Goal: Find specific page/section: Find specific page/section

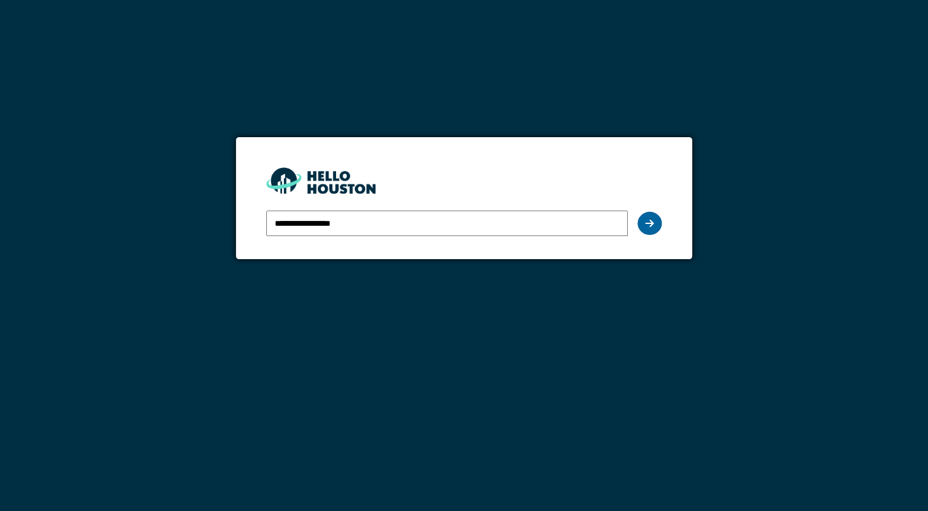
click at [657, 225] on div at bounding box center [650, 223] width 24 height 23
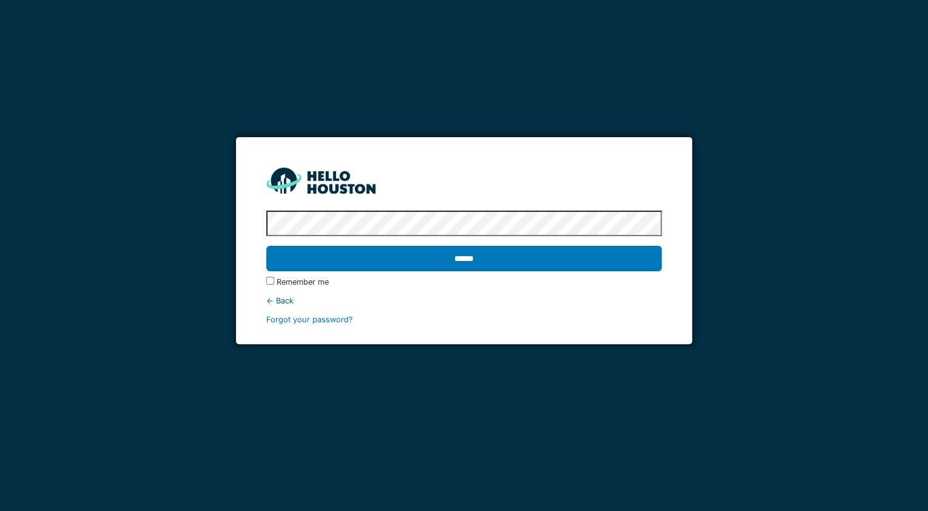
click at [511, 272] on div "******" at bounding box center [464, 258] width 396 height 35
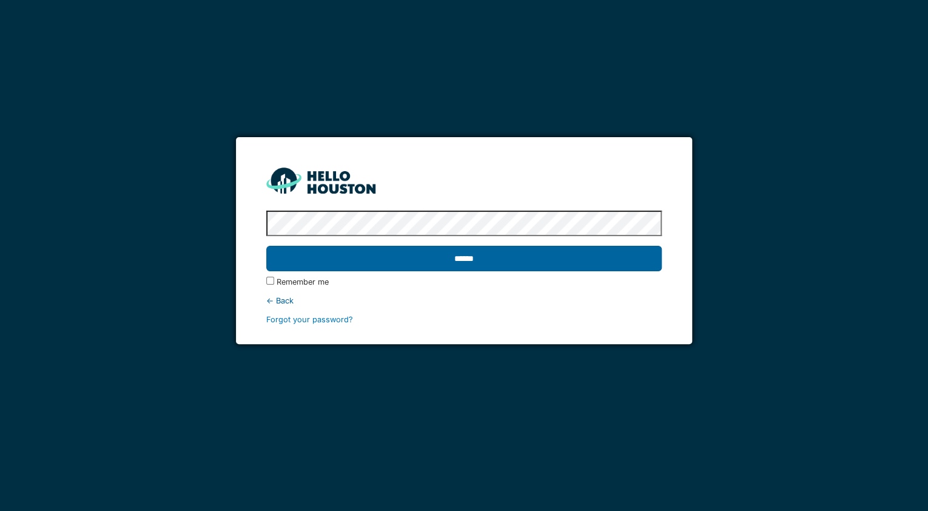
click at [500, 260] on input "******" at bounding box center [464, 258] width 396 height 25
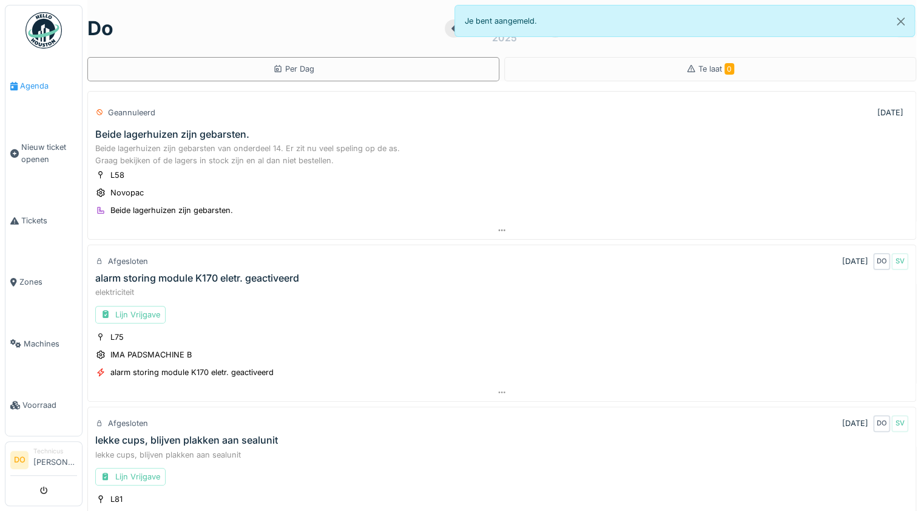
click at [42, 85] on span "Agenda" at bounding box center [48, 86] width 57 height 12
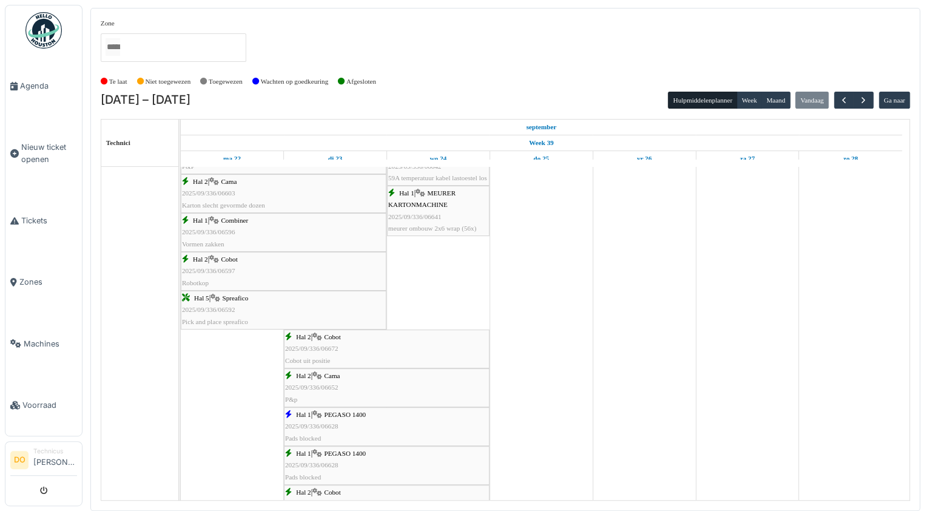
scroll to position [1073, 0]
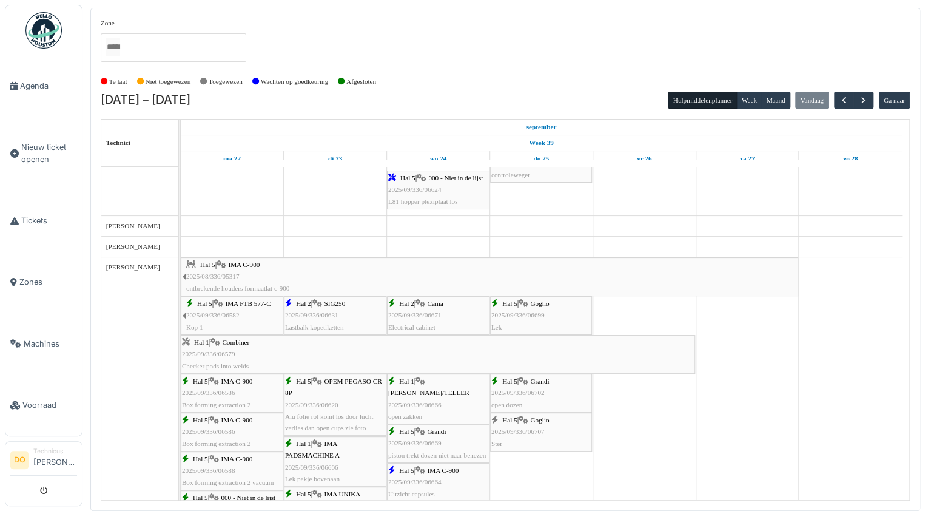
click at [569, 305] on div "Hal 5 | Goglio 2025/09/336/06699 Lek" at bounding box center [542, 315] width 100 height 35
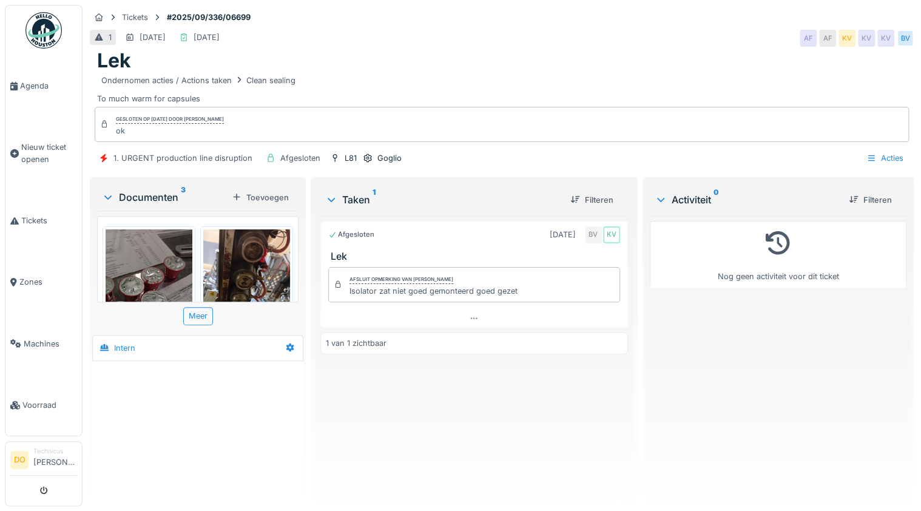
click at [226, 265] on img at bounding box center [246, 286] width 87 height 115
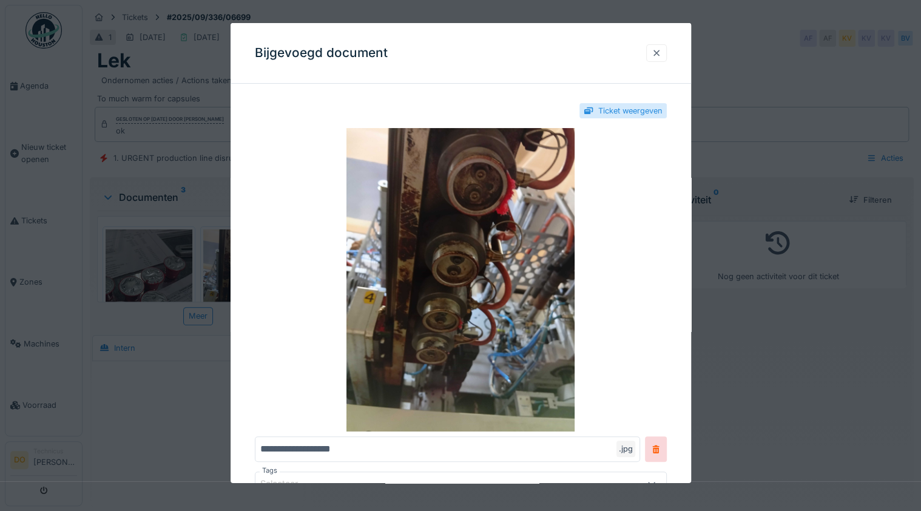
click at [658, 51] on div at bounding box center [657, 53] width 10 height 12
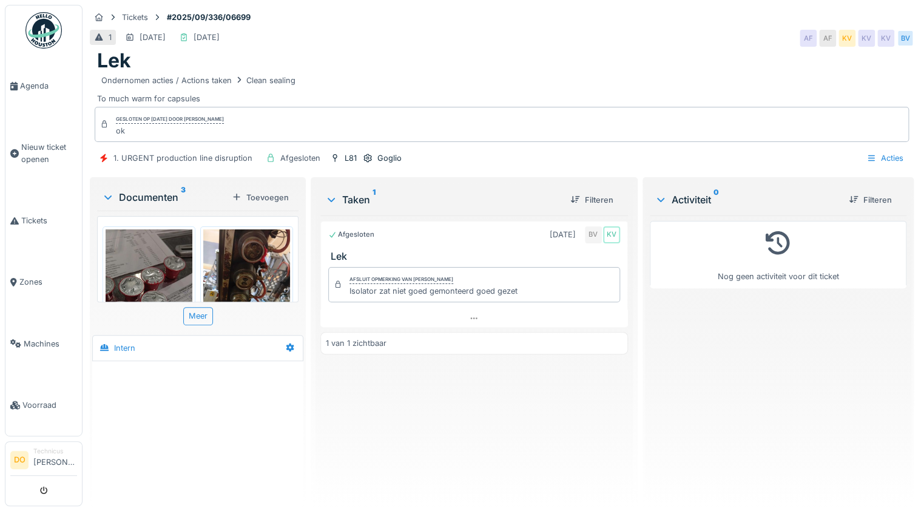
click at [148, 263] on img at bounding box center [149, 306] width 87 height 154
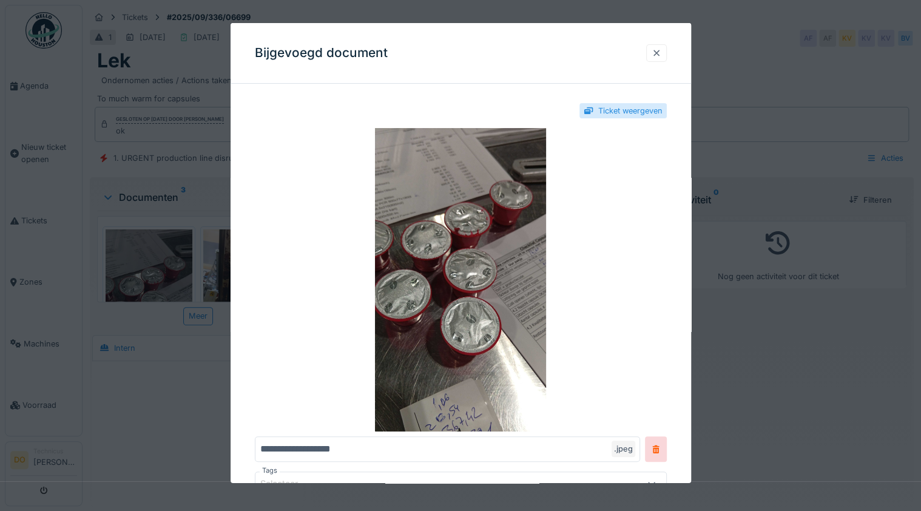
click at [655, 53] on div at bounding box center [657, 53] width 10 height 12
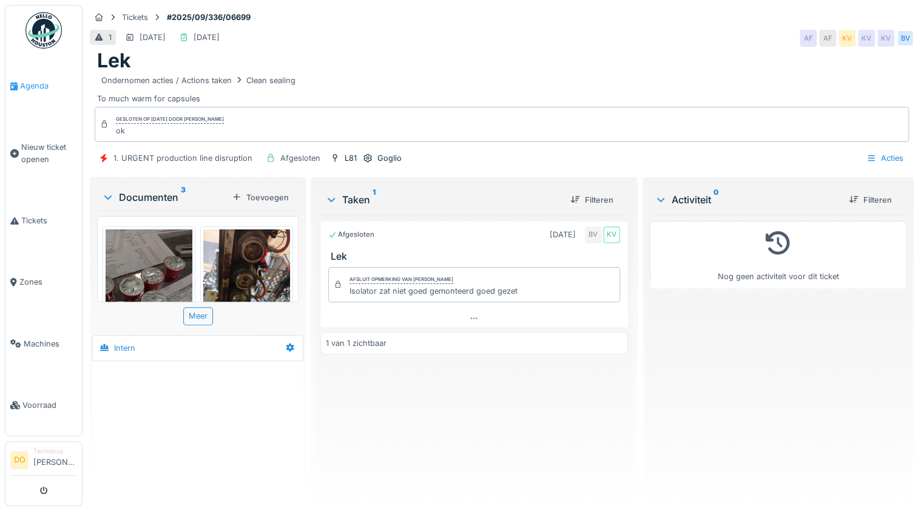
click at [37, 83] on span "Agenda" at bounding box center [48, 86] width 57 height 12
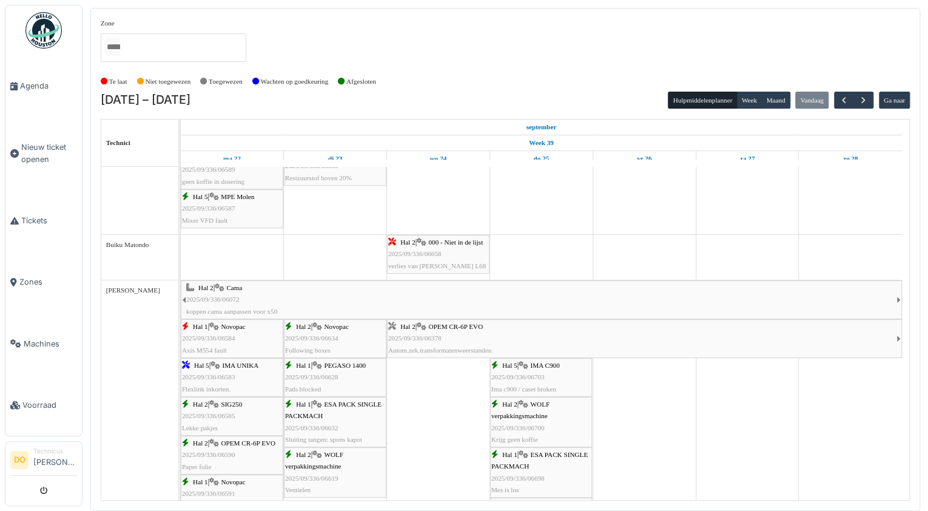
scroll to position [532, 0]
